Goal: Task Accomplishment & Management: Manage account settings

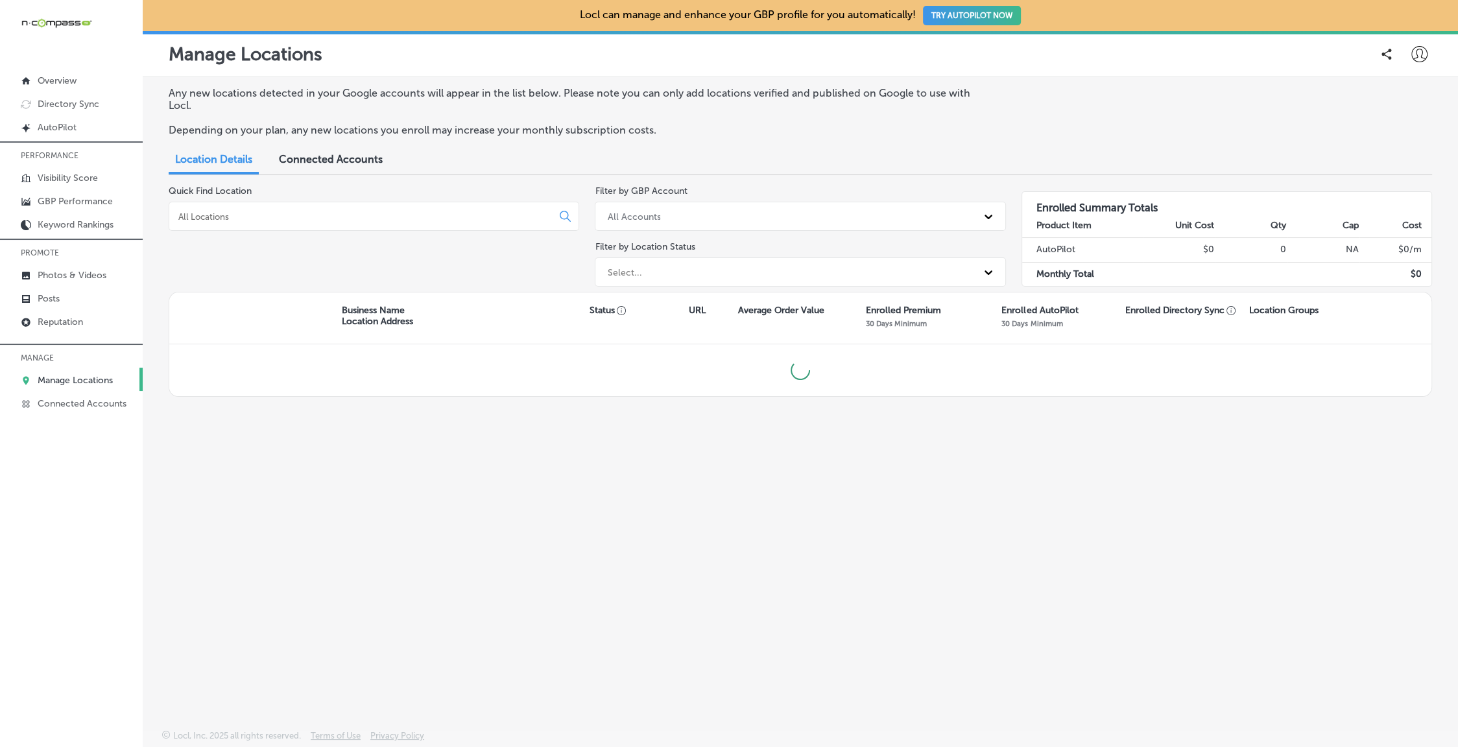
click at [433, 218] on input at bounding box center [363, 217] width 372 height 12
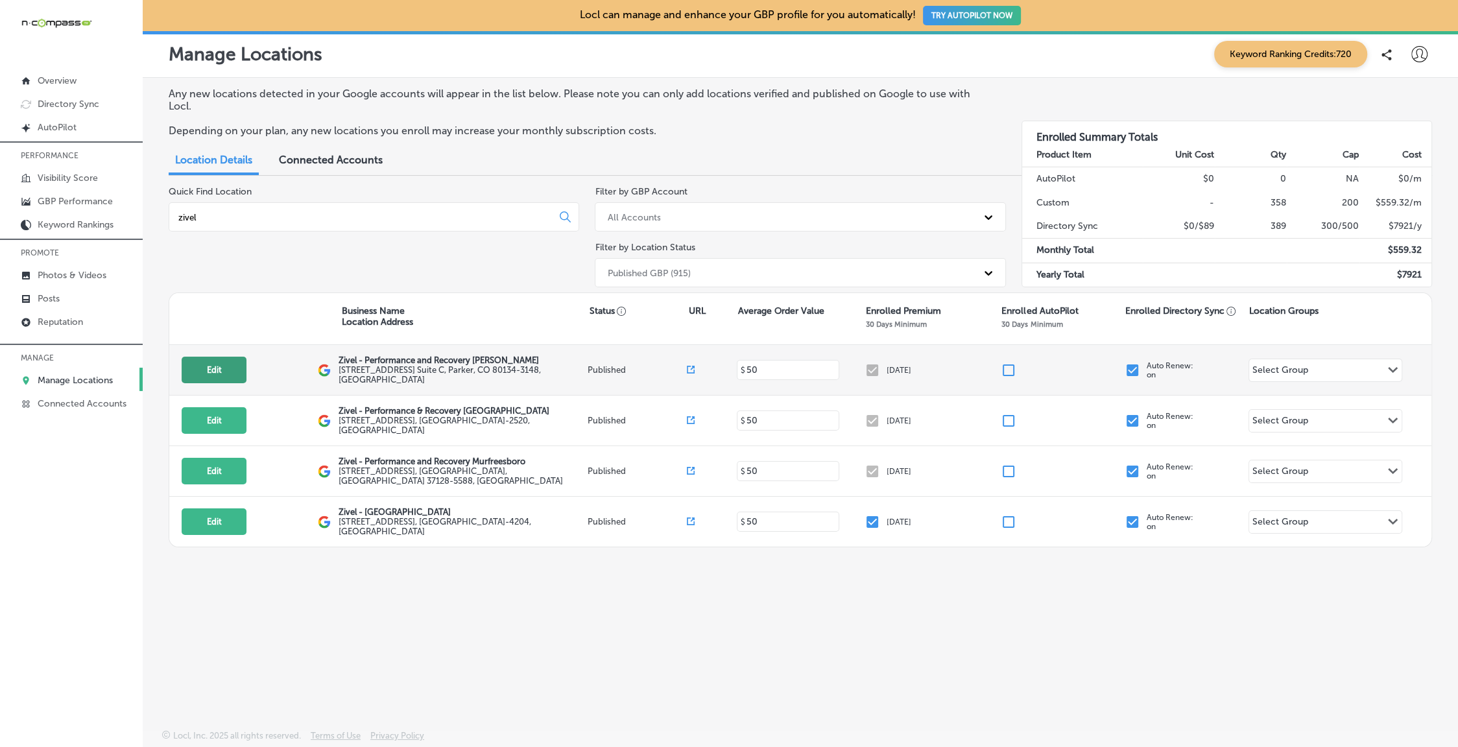
type input "zivel"
click at [219, 374] on button "Edit" at bounding box center [214, 370] width 65 height 27
select select "US"
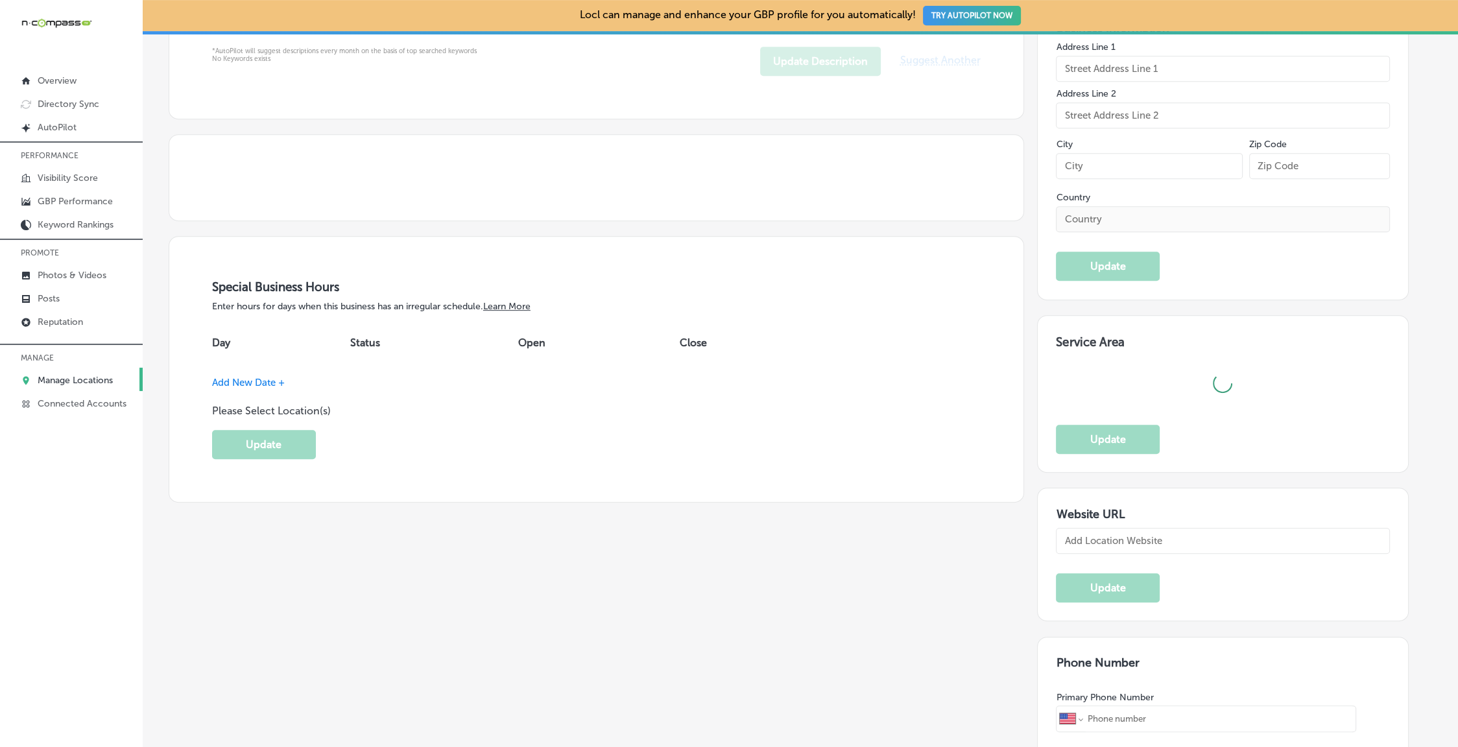
type textarea "[PERSON_NAME] is a premier medical spa offering advanced recovery and wellness …"
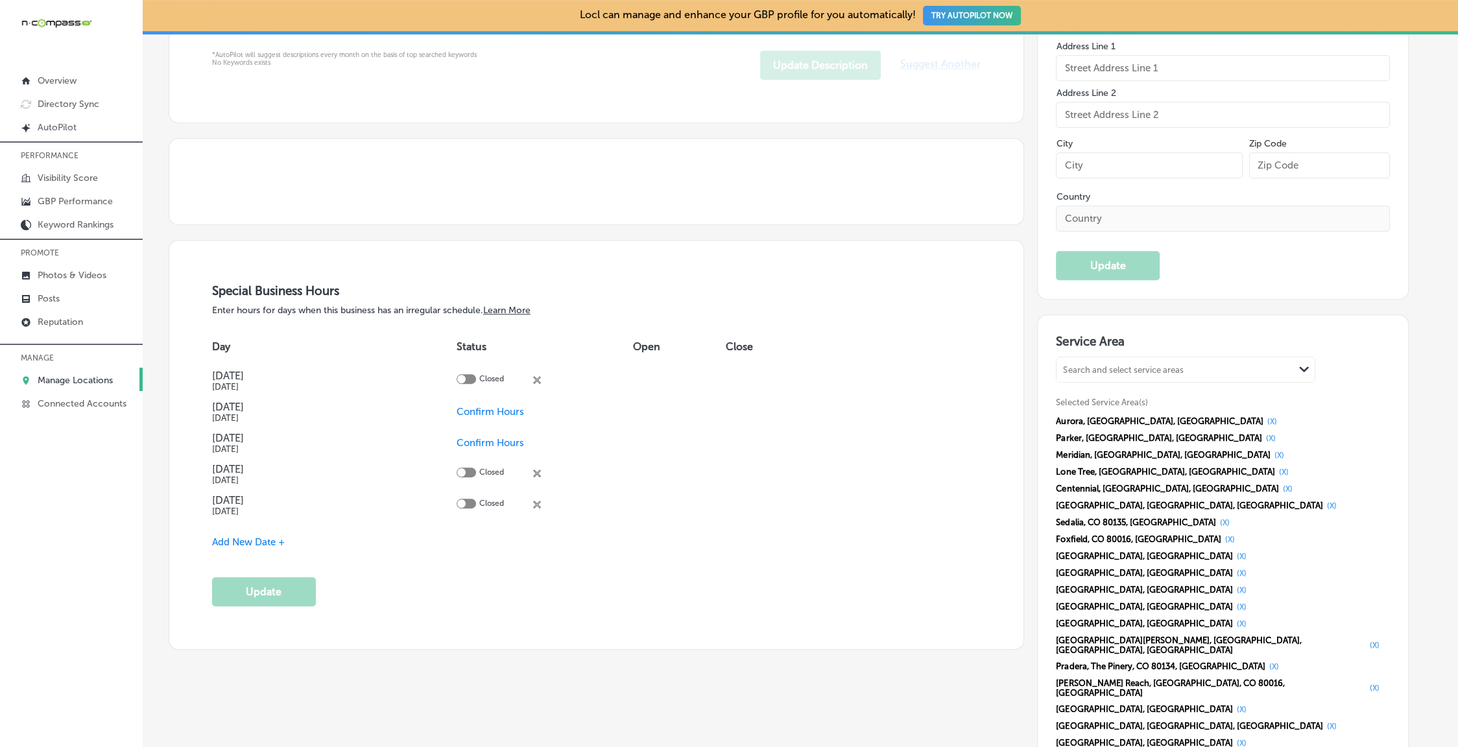
scroll to position [911, 0]
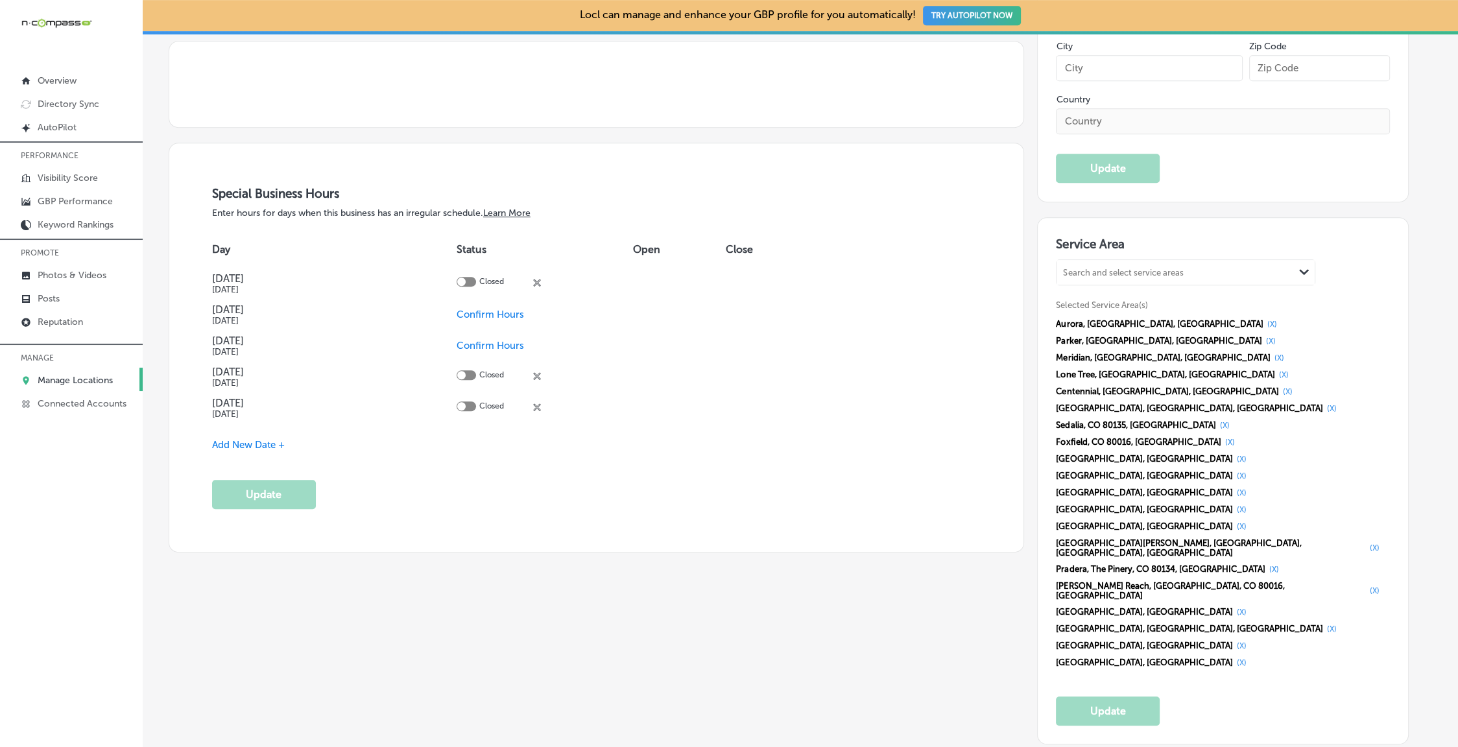
type input "[PHONE_NUMBER]"
type input "[URL][DOMAIN_NAME][US_STATE][PERSON_NAME]"
checkbox input "true"
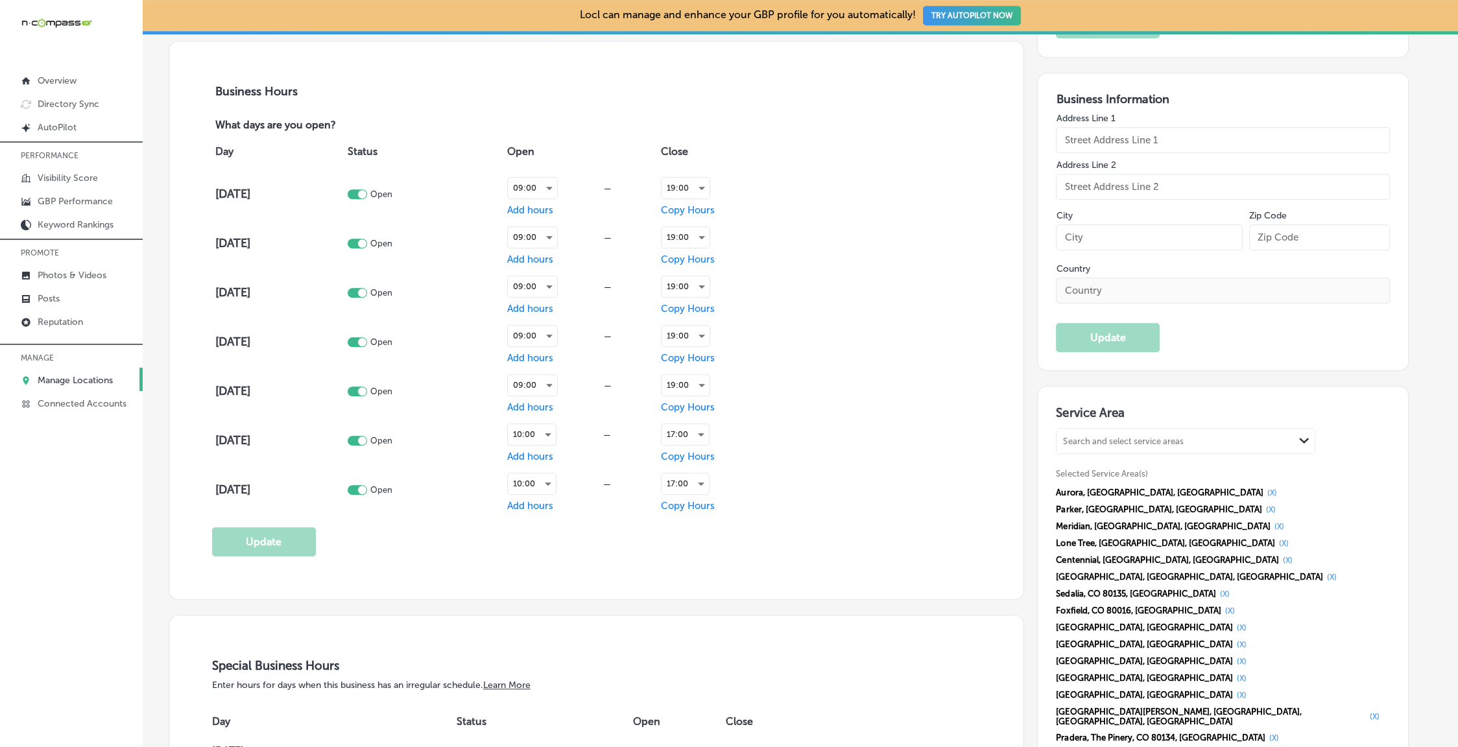
type input "Zivel - Performance and Recovery [PERSON_NAME]"
type input "[STREET_ADDRESS] Suite C"
type input "[PERSON_NAME]"
type input "80134-3148"
type input "US"
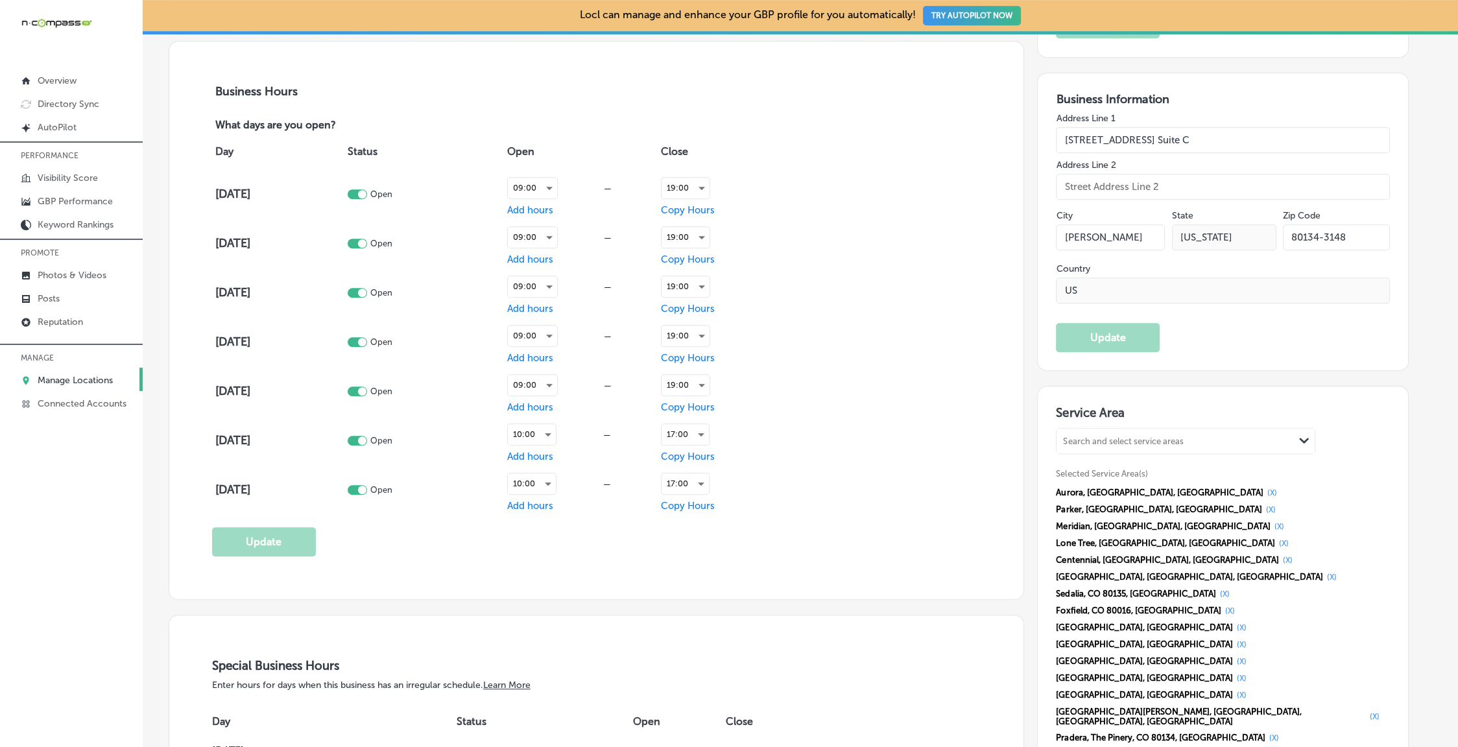
click at [1132, 432] on div "Search and select service areas" at bounding box center [1175, 441] width 237 height 18
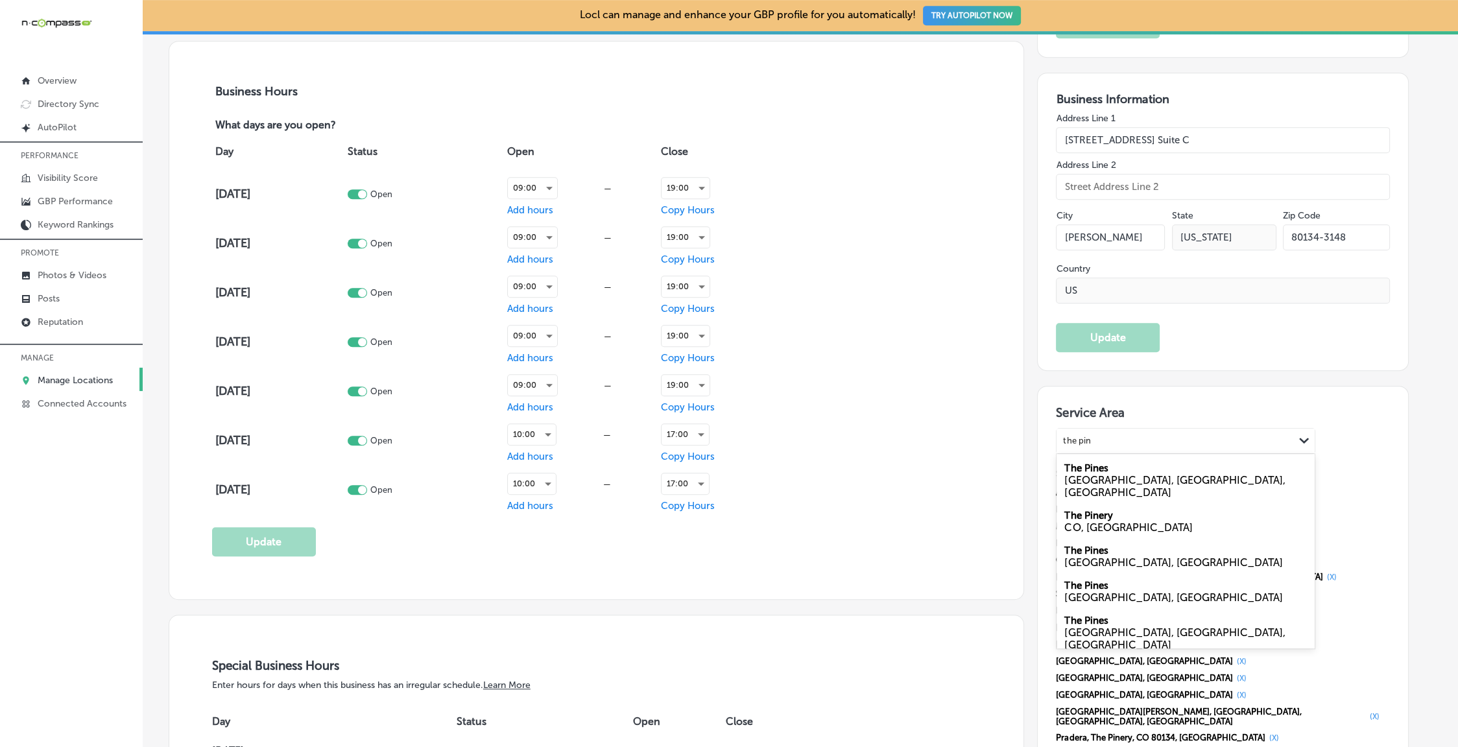
type input "the pin"
